Goal: Information Seeking & Learning: Learn about a topic

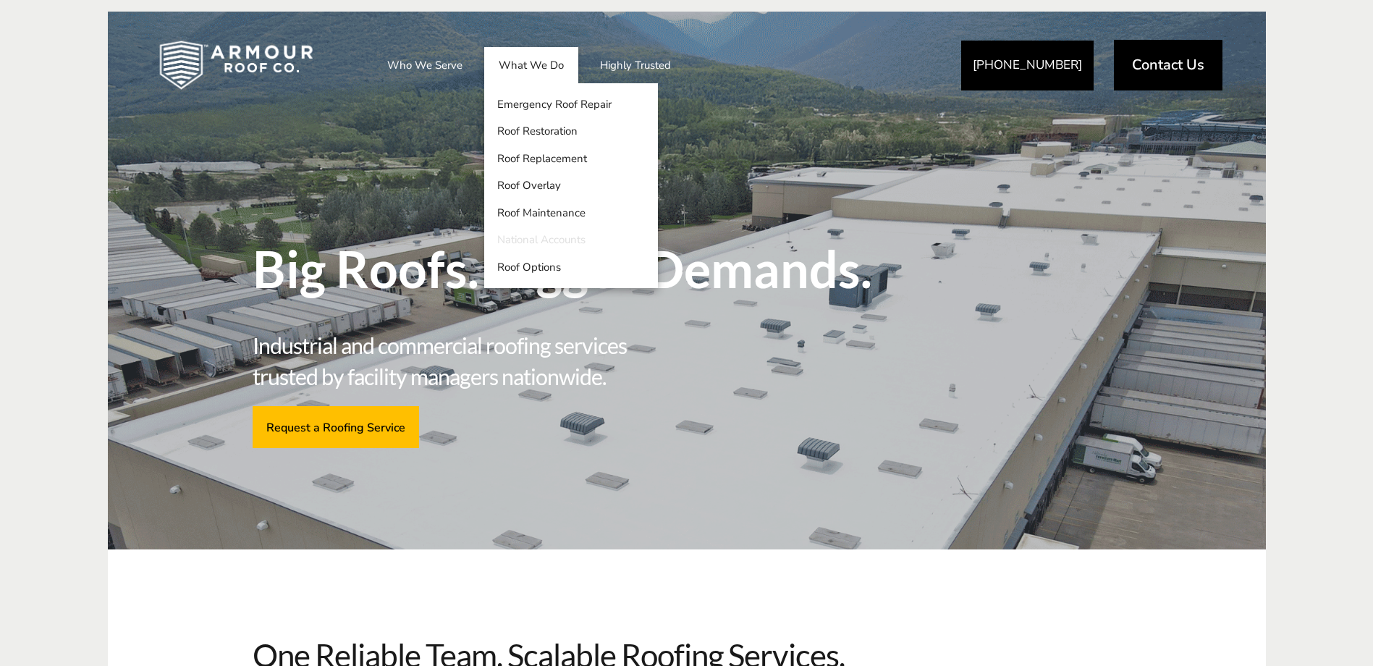
click at [562, 237] on link "National Accounts" at bounding box center [571, 241] width 174 height 28
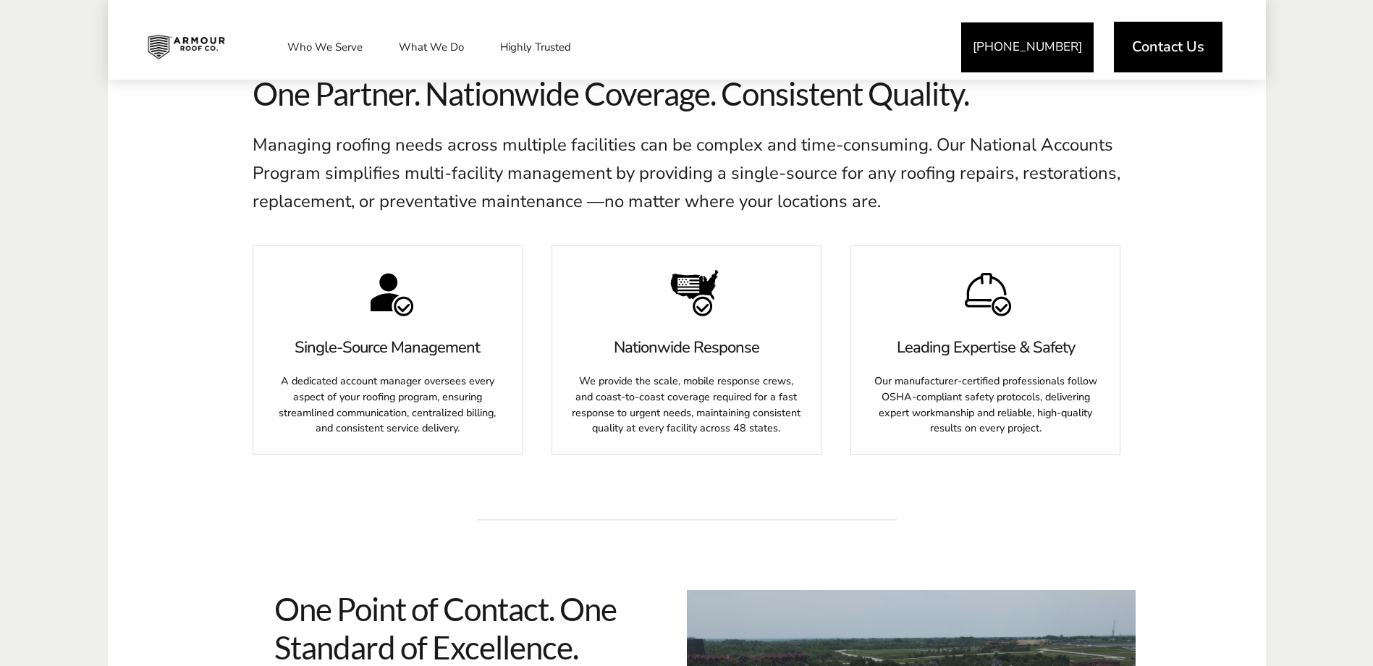
scroll to position [652, 0]
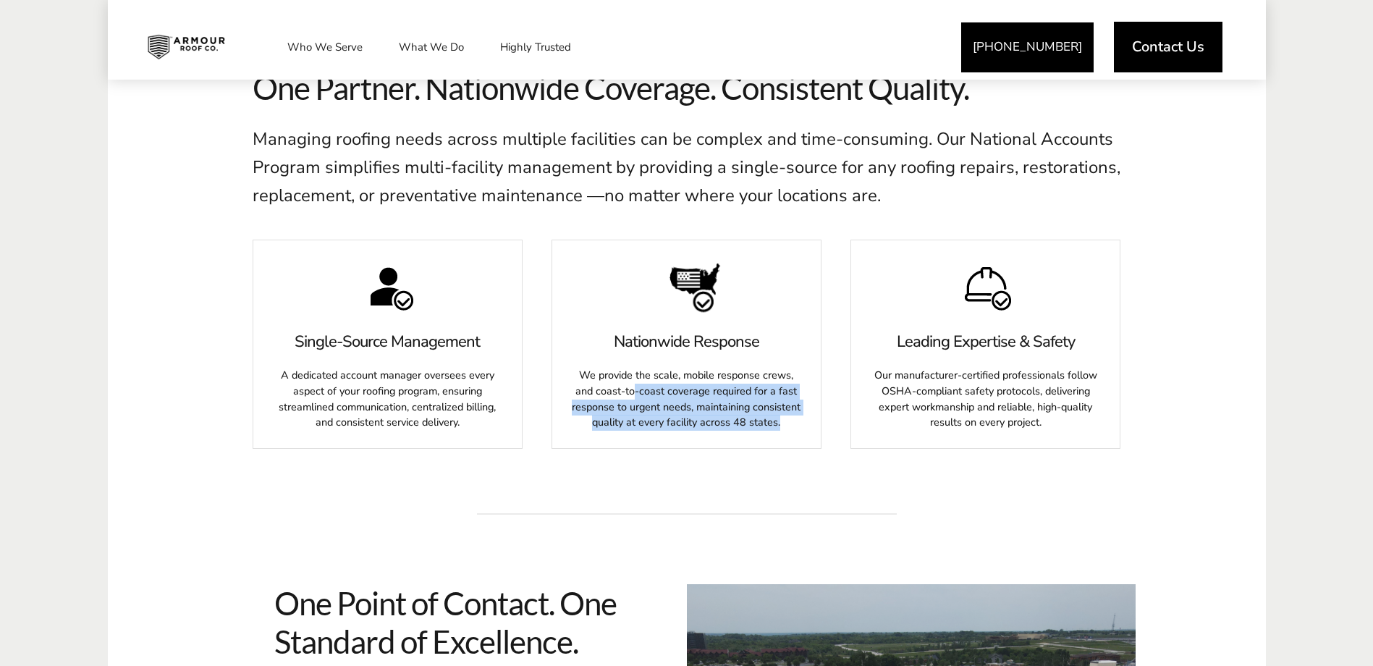
drag, startPoint x: 633, startPoint y: 391, endPoint x: 786, endPoint y: 422, distance: 155.9
click at [786, 422] on div "We provide the scale, mobile response crews, and coast-to-coast coverage requir…" at bounding box center [687, 395] width 234 height 71
drag, startPoint x: 786, startPoint y: 422, endPoint x: 796, endPoint y: 453, distance: 32.5
click at [796, 453] on div "Nationwide Response We provide the scale, mobile response crews, and coast-to-c…" at bounding box center [687, 353] width 270 height 227
drag, startPoint x: 788, startPoint y: 427, endPoint x: 588, endPoint y: 365, distance: 210.0
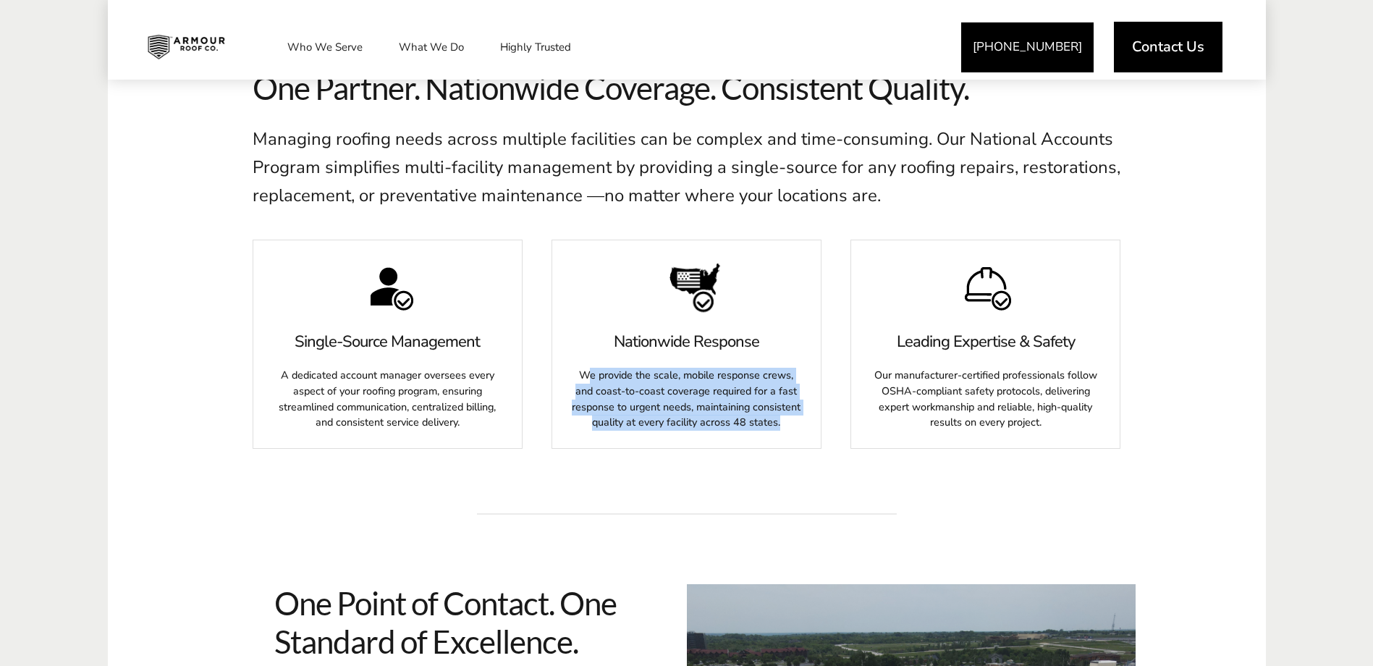
click at [588, 365] on div "We provide the scale, mobile response crews, and coast-to-coast coverage requir…" at bounding box center [687, 395] width 234 height 71
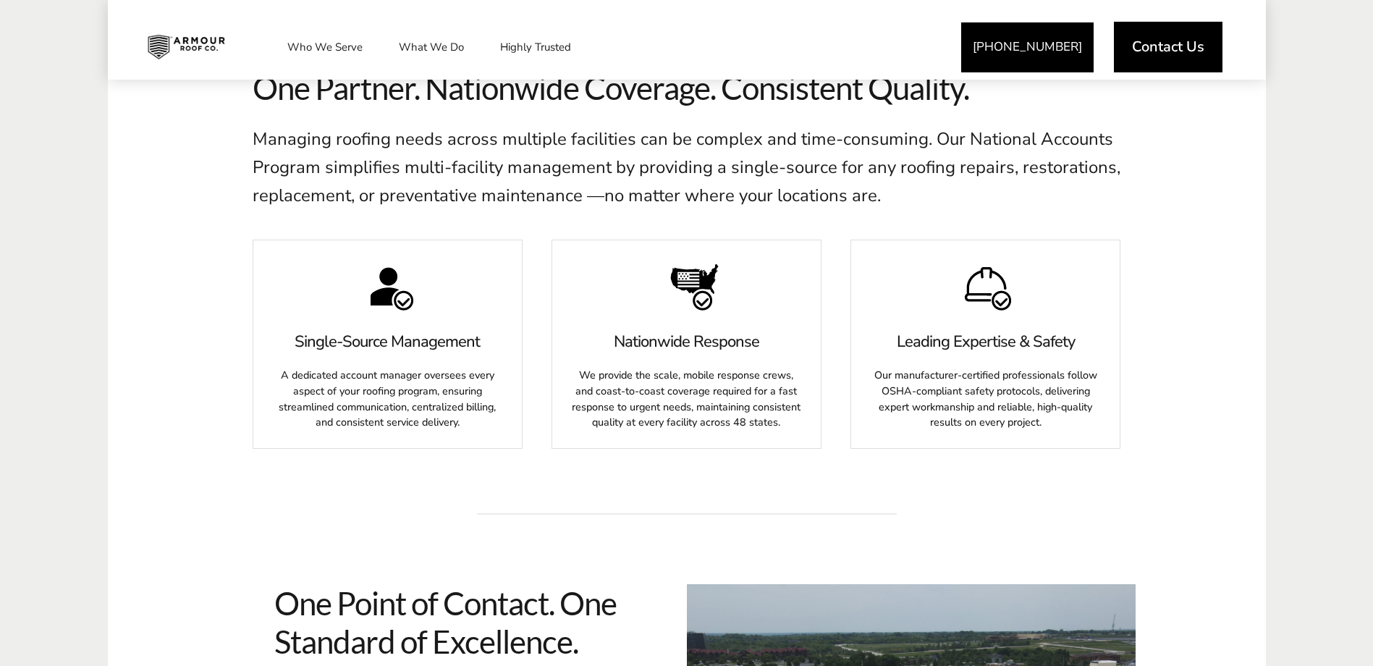
drag, startPoint x: 588, startPoint y: 365, endPoint x: 722, endPoint y: 455, distance: 161.8
click at [722, 455] on div "Nationwide Response We provide the scale, mobile response crews, and coast-to-c…" at bounding box center [687, 353] width 270 height 227
drag, startPoint x: 610, startPoint y: 405, endPoint x: 804, endPoint y: 410, distance: 194.8
click at [804, 410] on div "Nationwide Response We provide the scale, mobile response crews, and coast-to-c…" at bounding box center [686, 380] width 269 height 135
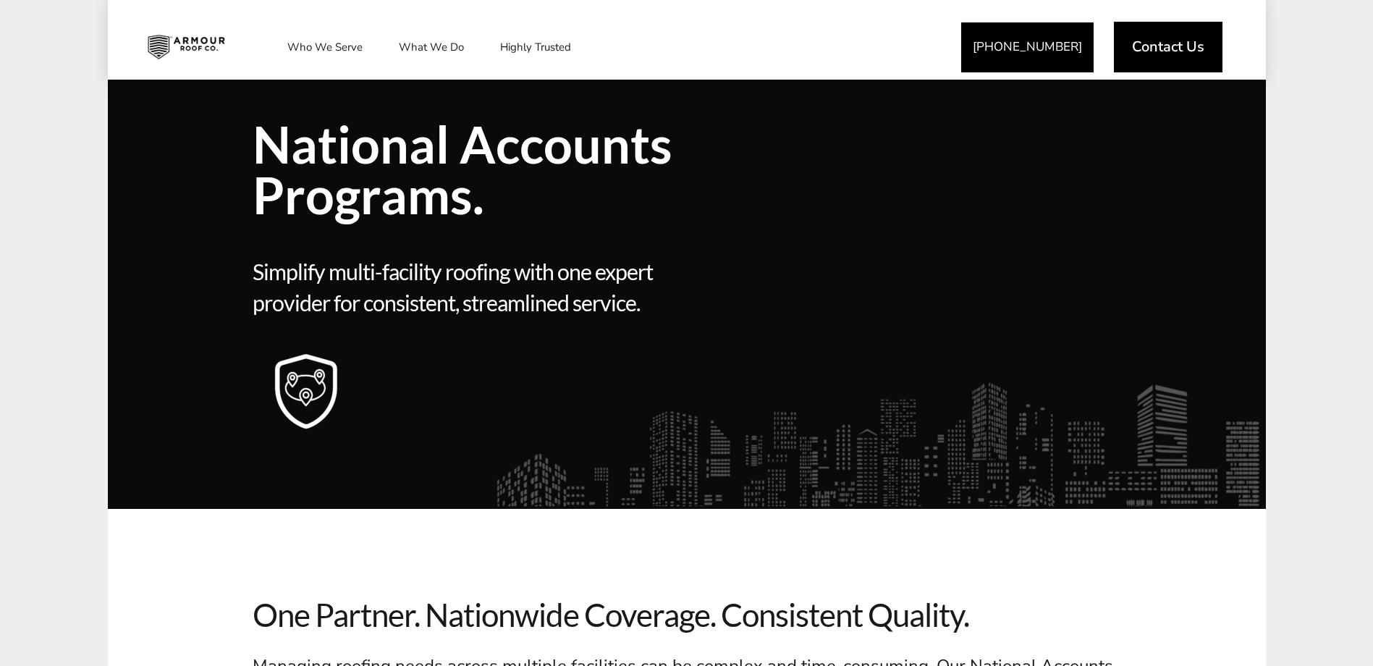
scroll to position [0, 0]
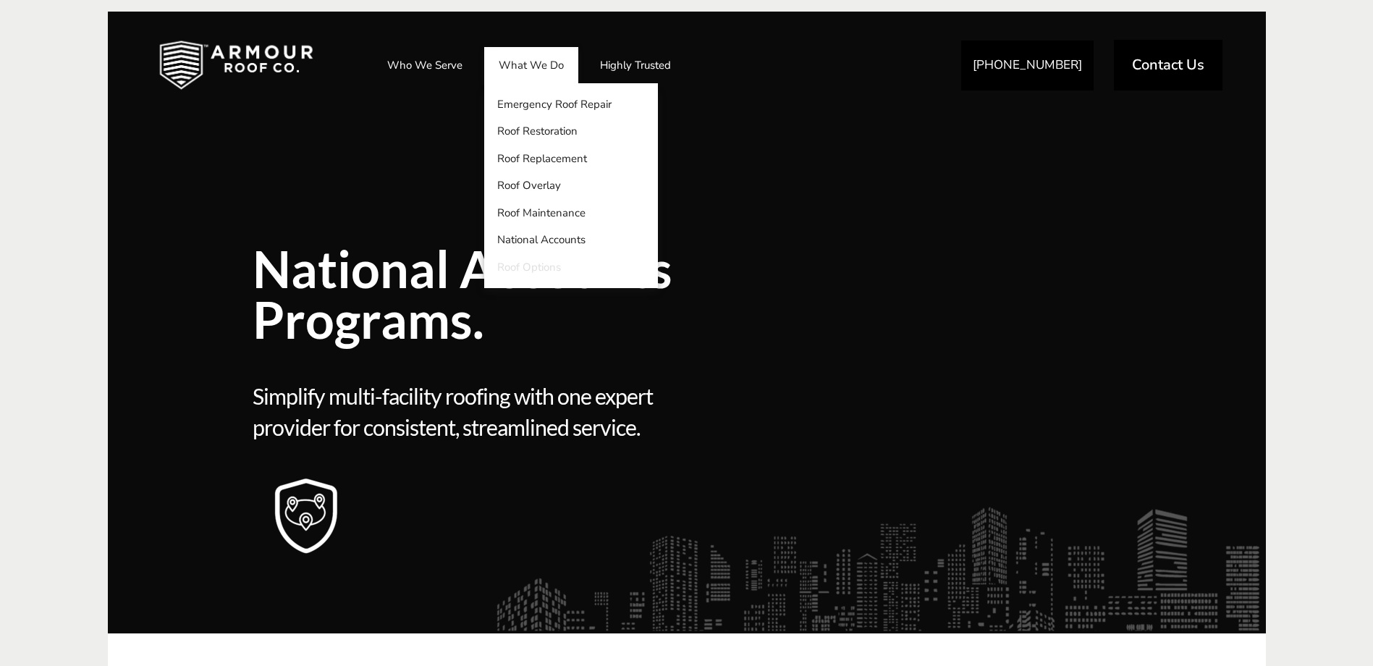
click at [539, 264] on link "Roof Options" at bounding box center [571, 267] width 174 height 28
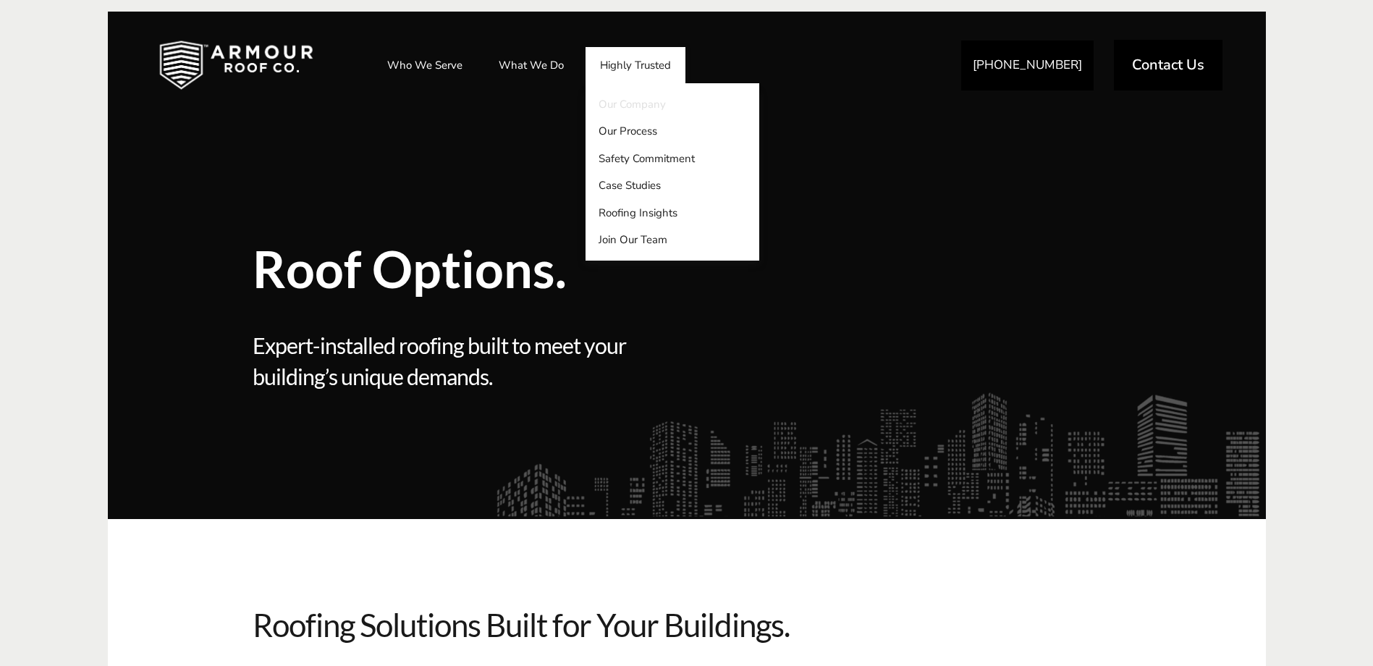
click at [641, 102] on link "Our Company" at bounding box center [673, 104] width 174 height 28
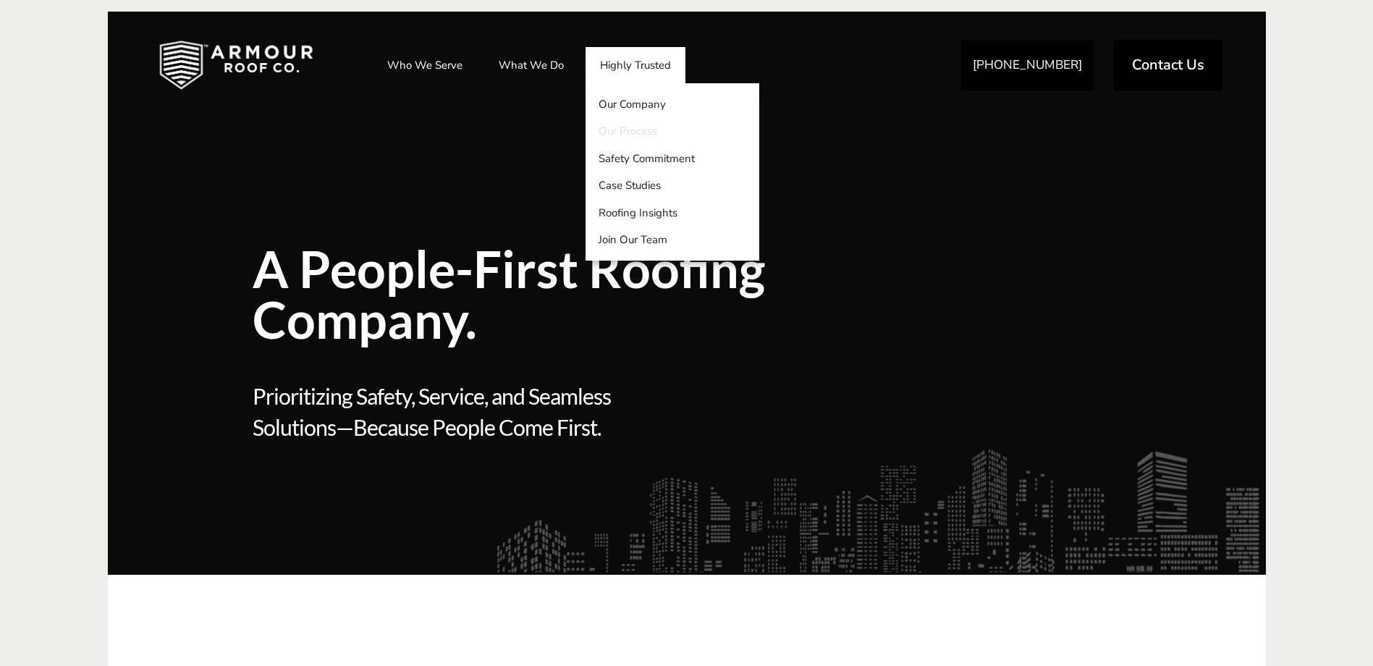
click at [634, 130] on link "Our Process" at bounding box center [673, 132] width 174 height 28
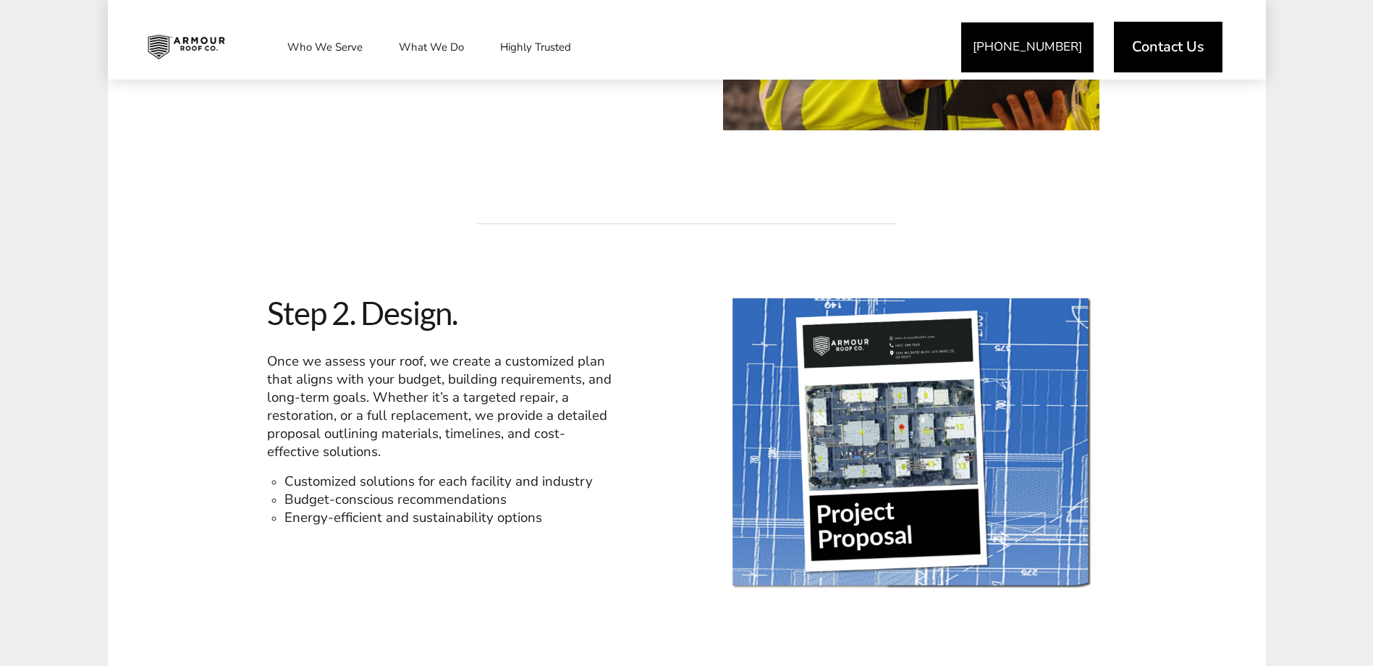
scroll to position [1086, 0]
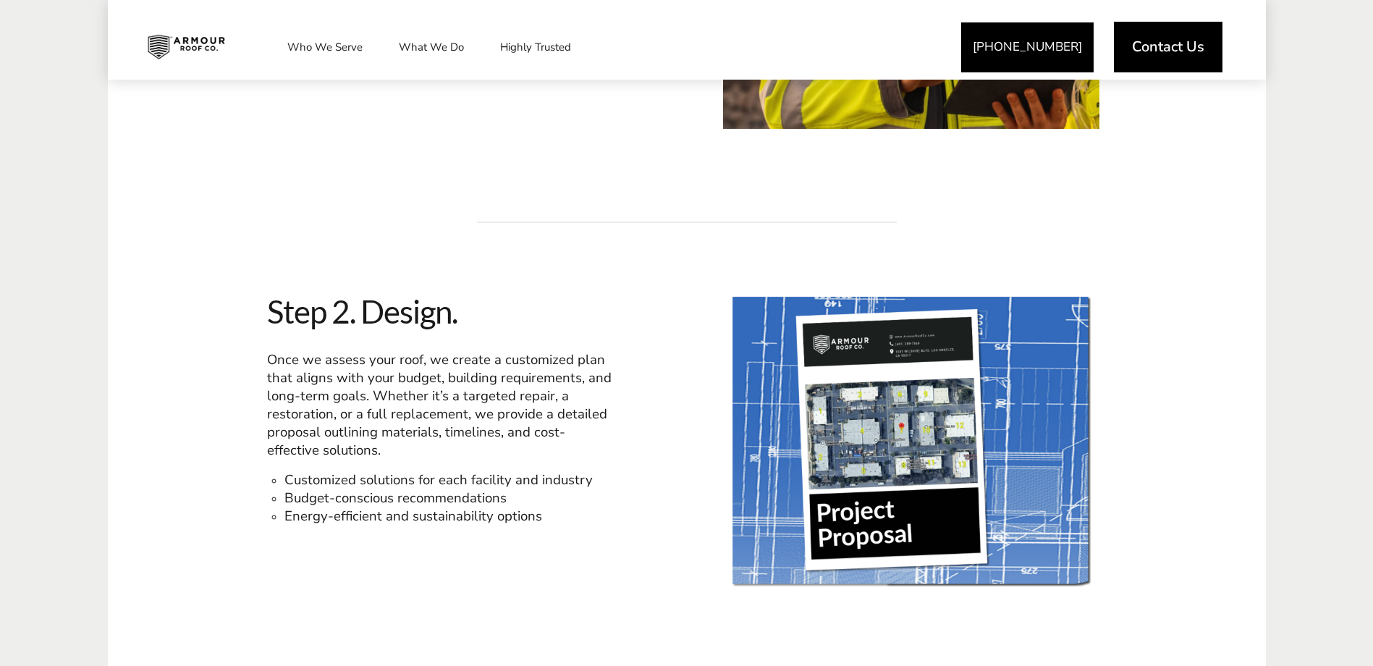
click at [903, 444] on span at bounding box center [911, 441] width 376 height 298
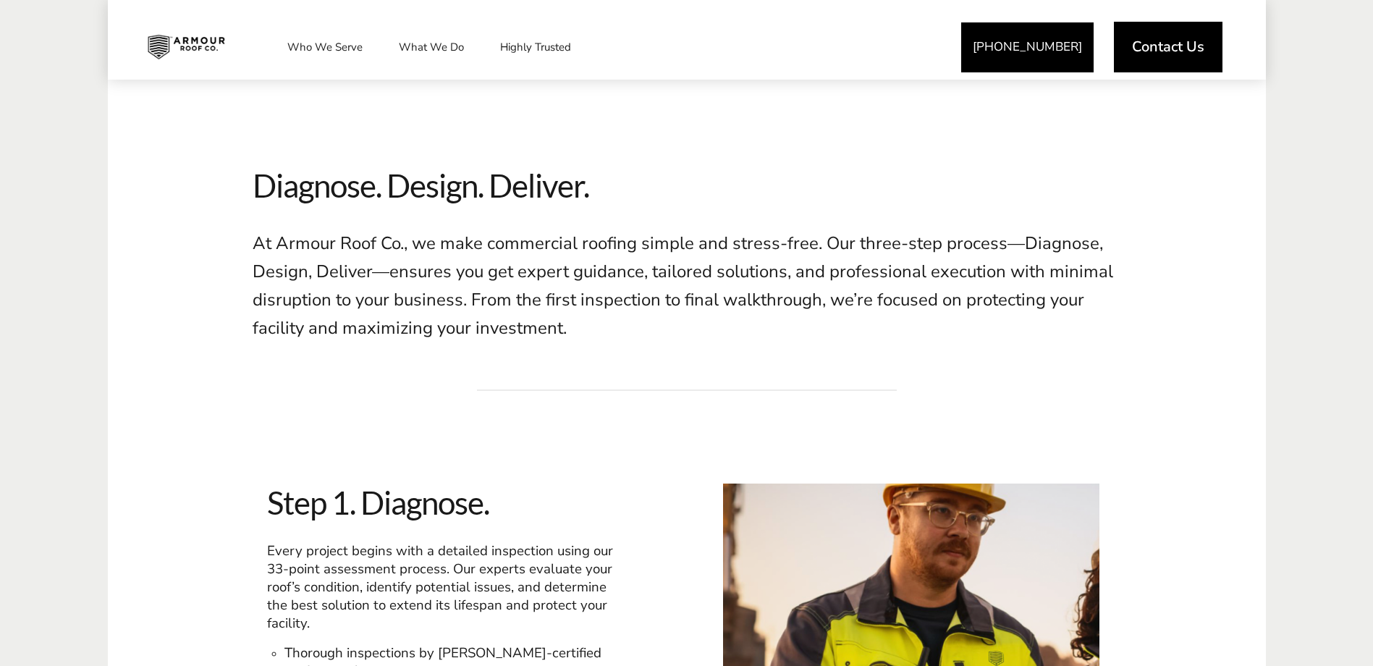
scroll to position [290, 0]
